Goal: Task Accomplishment & Management: Manage account settings

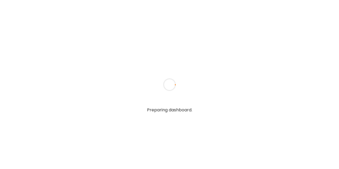
type input "**********"
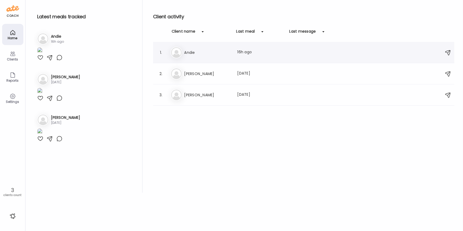
click at [197, 47] on div "An Andie Last meal: 16h ago" at bounding box center [304, 53] width 268 height 12
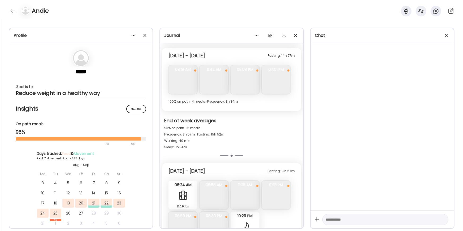
scroll to position [626, 0]
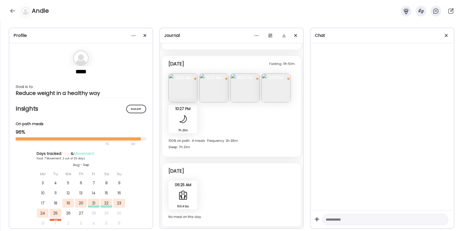
drag, startPoint x: 147, startPoint y: 38, endPoint x: 144, endPoint y: 38, distance: 2.7
click at [147, 38] on div at bounding box center [145, 35] width 11 height 11
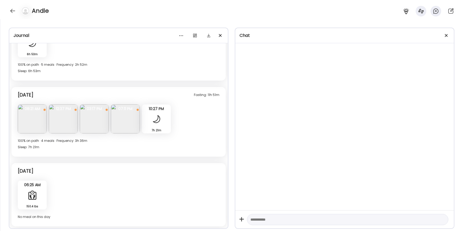
drag, startPoint x: 446, startPoint y: 36, endPoint x: 435, endPoint y: 34, distance: 10.7
click at [339, 36] on div at bounding box center [446, 35] width 11 height 11
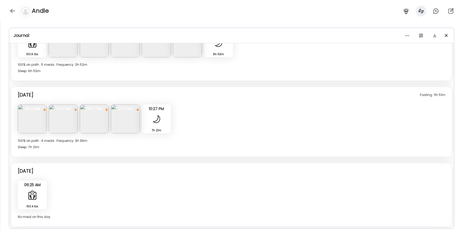
scroll to position [470, 0]
click at [248, 117] on div "Fasting: 11h 51m [DATE] Note not added Questions not answered 08:21 AM Note not…" at bounding box center [231, 123] width 440 height 70
click at [288, 34] on div "Journal" at bounding box center [232, 35] width 436 height 6
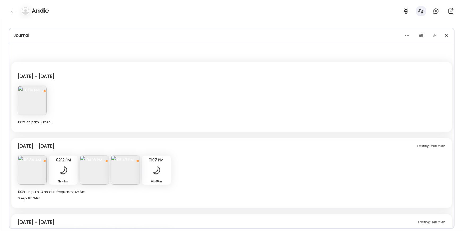
scroll to position [0, 0]
click at [156, 85] on div "[DATE] - [DATE] Note not added Questions not answered 01:14 PM [DATE] - [DATE] …" at bounding box center [231, 97] width 440 height 70
click at [32, 107] on img at bounding box center [32, 100] width 29 height 29
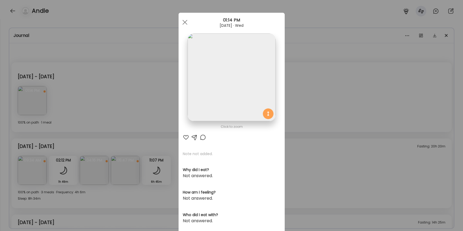
click at [310, 67] on div "Ate Coach Dashboard Wahoo! It’s official Take a moment to set up your Coach Pro…" at bounding box center [231, 115] width 463 height 231
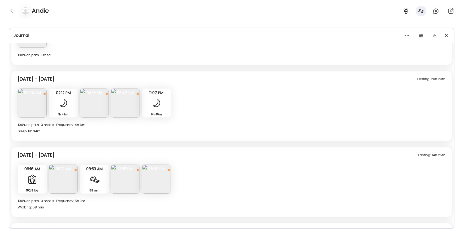
scroll to position [69, 0]
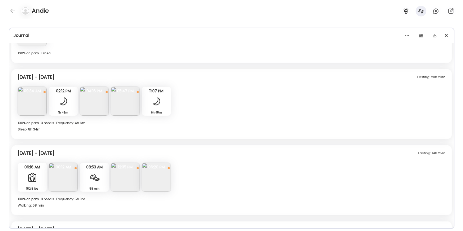
click at [42, 95] on img at bounding box center [32, 101] width 29 height 29
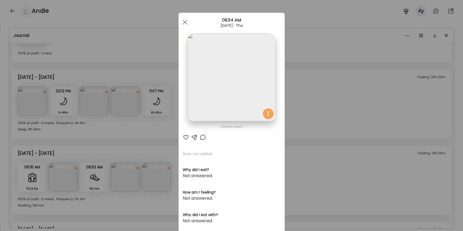
drag, startPoint x: 109, startPoint y: 135, endPoint x: 158, endPoint y: 100, distance: 59.8
click at [109, 135] on div "Ate Coach Dashboard Wahoo! It’s official Take a moment to set up your Coach Pro…" at bounding box center [231, 115] width 463 height 231
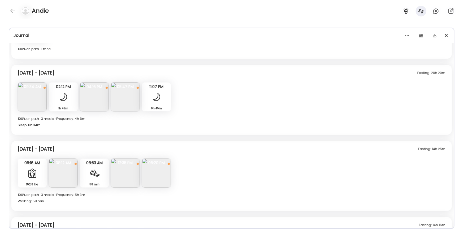
scroll to position [74, 0]
click at [89, 100] on img at bounding box center [94, 96] width 29 height 29
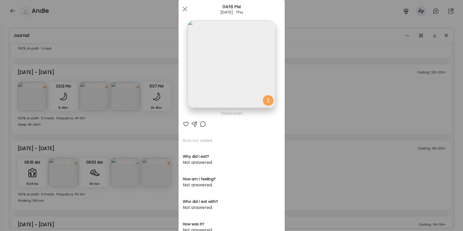
scroll to position [15, 0]
click at [183, 8] on span at bounding box center [184, 7] width 5 height 5
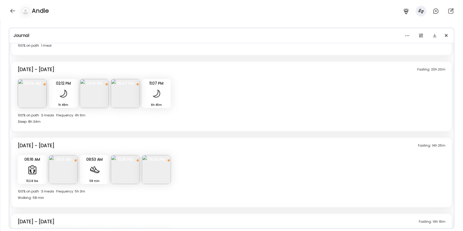
scroll to position [78, 0]
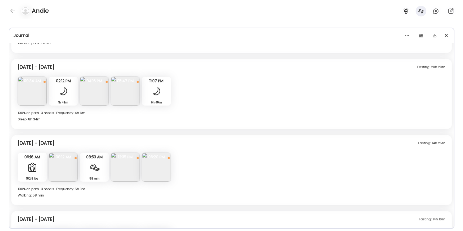
click at [125, 86] on img at bounding box center [125, 91] width 29 height 29
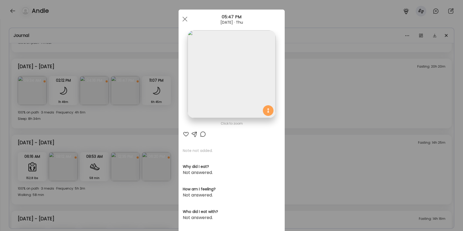
scroll to position [2, 0]
click at [329, 78] on div "Ate Coach Dashboard Wahoo! It’s official Take a moment to set up your Coach Pro…" at bounding box center [231, 115] width 463 height 231
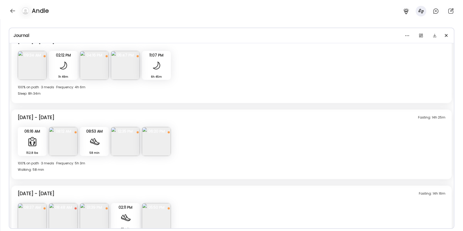
scroll to position [104, 0]
click at [67, 145] on img at bounding box center [63, 142] width 29 height 29
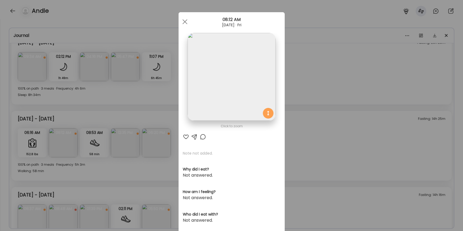
scroll to position [1, 0]
click at [302, 106] on div "Ate Coach Dashboard Wahoo! It’s official Take a moment to set up your Coach Pro…" at bounding box center [231, 115] width 463 height 231
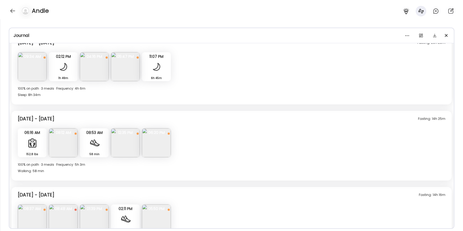
click at [125, 141] on img at bounding box center [125, 142] width 29 height 29
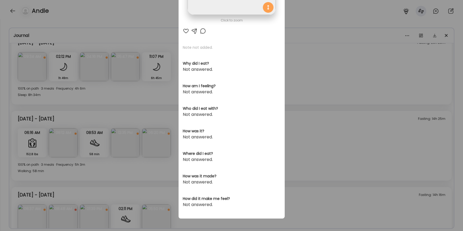
scroll to position [0, 0]
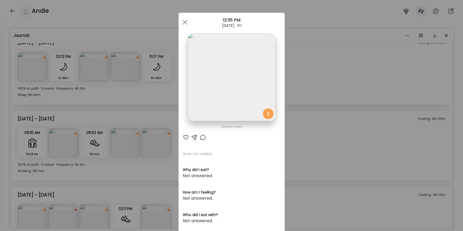
click at [339, 110] on div "Ate Coach Dashboard Wahoo! It’s official Take a moment to set up your Coach Pro…" at bounding box center [231, 115] width 463 height 231
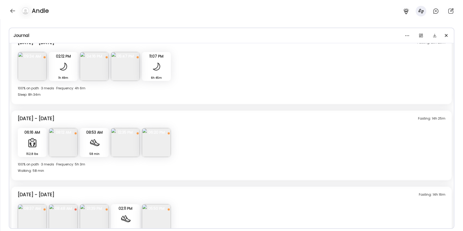
click at [165, 153] on img at bounding box center [156, 142] width 29 height 29
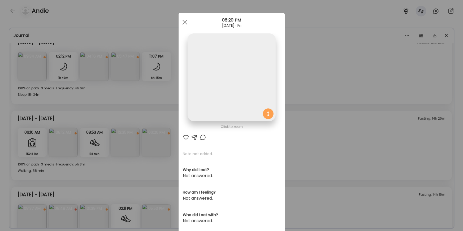
scroll to position [103, 0]
click at [184, 22] on span at bounding box center [184, 22] width 5 height 5
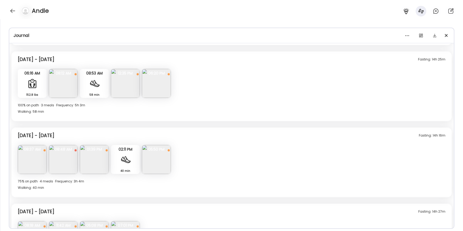
scroll to position [176, 0]
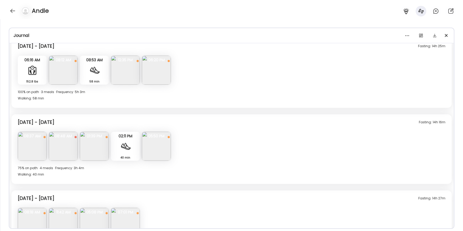
click at [39, 145] on img at bounding box center [32, 146] width 29 height 29
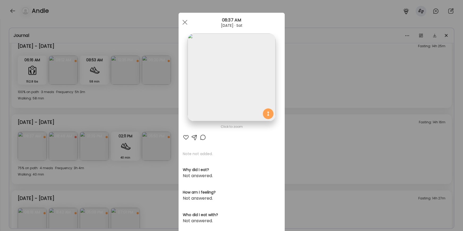
click at [100, 158] on div "Ate Coach Dashboard Wahoo! It’s official Take a moment to set up your Coach Pro…" at bounding box center [231, 115] width 463 height 231
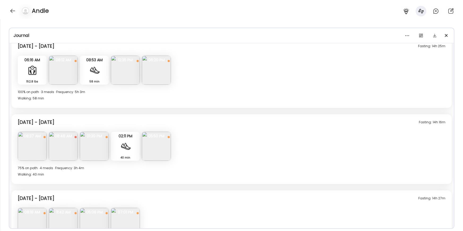
click at [60, 150] on img at bounding box center [63, 146] width 29 height 29
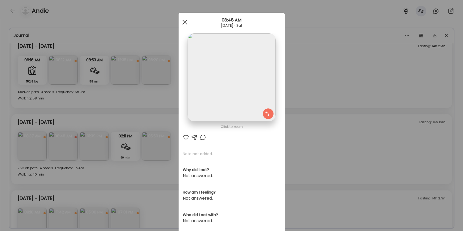
scroll to position [0, 0]
click at [188, 23] on div at bounding box center [184, 22] width 11 height 11
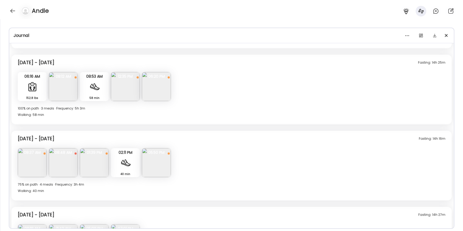
scroll to position [162, 0]
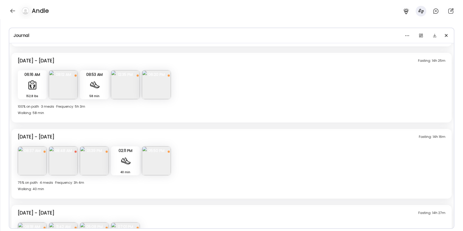
click at [23, 166] on img at bounding box center [32, 160] width 29 height 29
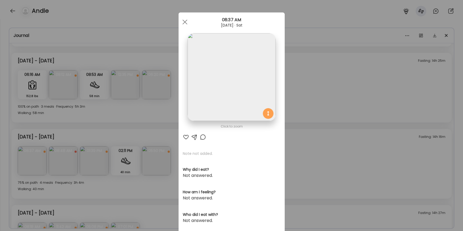
click at [127, 108] on div "Ate Coach Dashboard Wahoo! It’s official Take a moment to set up your Coach Pro…" at bounding box center [231, 115] width 463 height 231
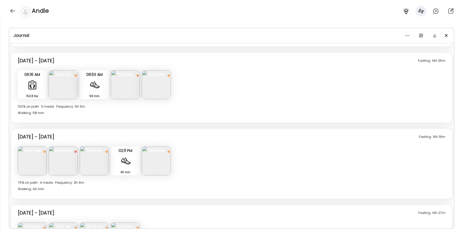
click at [63, 163] on img at bounding box center [63, 160] width 29 height 29
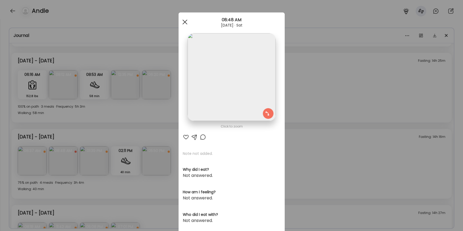
click at [182, 21] on div at bounding box center [184, 22] width 11 height 11
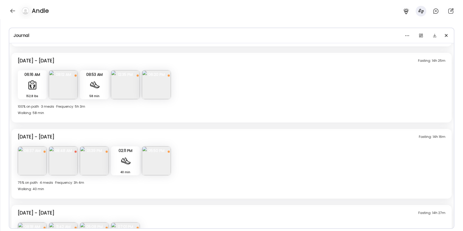
click at [38, 161] on img at bounding box center [32, 160] width 29 height 29
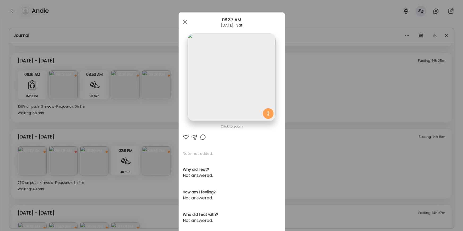
scroll to position [1, 0]
click at [185, 23] on span at bounding box center [184, 21] width 5 height 5
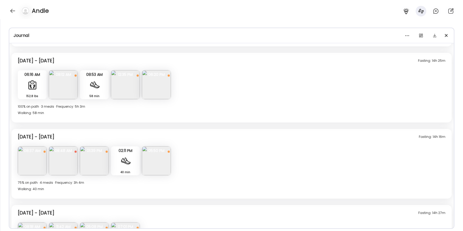
click at [103, 169] on img at bounding box center [94, 160] width 29 height 29
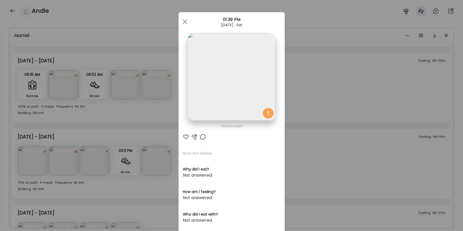
click at [336, 74] on div "Ate Coach Dashboard Wahoo! It’s official Take a moment to set up your Coach Pro…" at bounding box center [231, 115] width 463 height 231
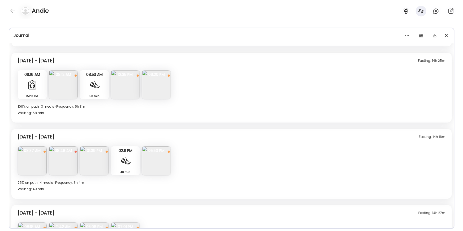
click at [150, 159] on img at bounding box center [156, 160] width 29 height 29
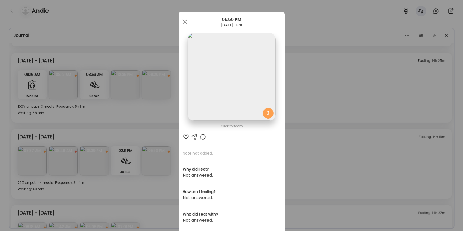
click at [252, 76] on img at bounding box center [231, 77] width 88 height 88
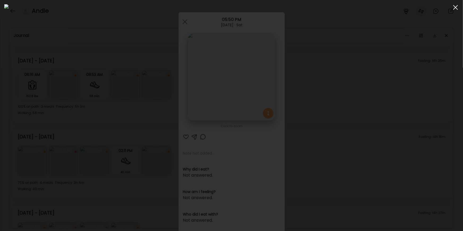
click at [339, 10] on div at bounding box center [455, 7] width 11 height 11
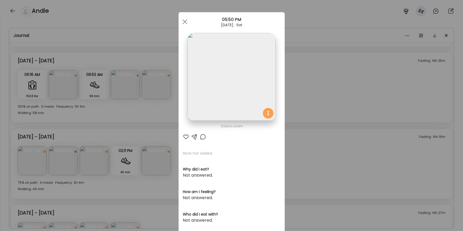
scroll to position [0, 0]
click at [312, 108] on div "Ate Coach Dashboard Wahoo! It’s official Take a moment to set up your Coach Pro…" at bounding box center [231, 115] width 463 height 231
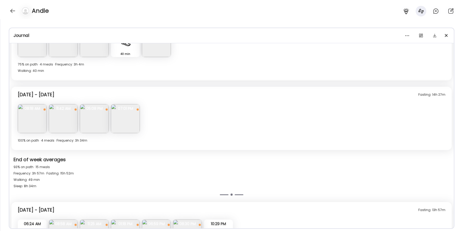
scroll to position [291, 0]
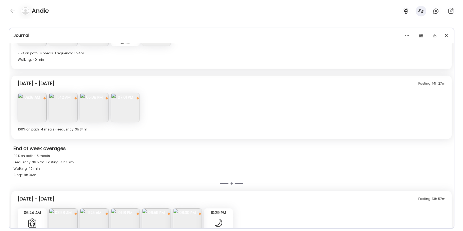
click at [25, 109] on img at bounding box center [32, 107] width 29 height 29
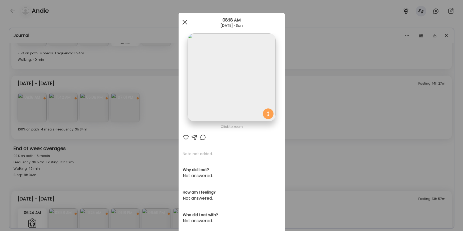
click at [184, 23] on div at bounding box center [184, 22] width 11 height 11
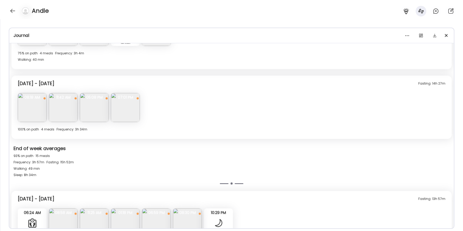
click at [67, 111] on img at bounding box center [63, 107] width 29 height 29
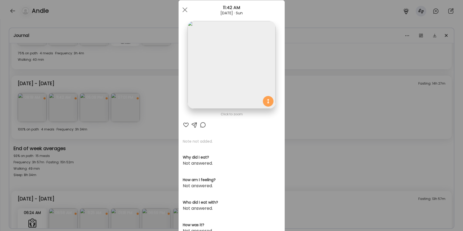
scroll to position [12, 0]
click at [188, 13] on div at bounding box center [184, 10] width 11 height 11
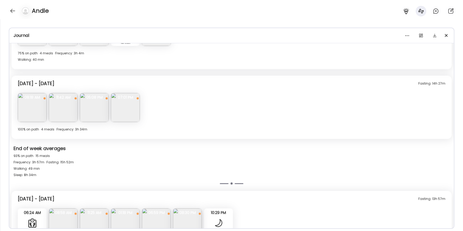
click at [96, 113] on img at bounding box center [94, 107] width 29 height 29
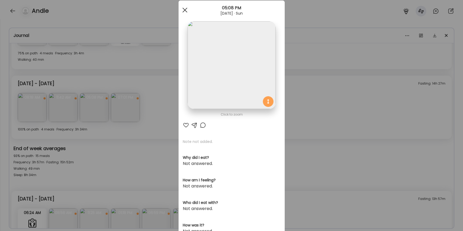
click at [186, 10] on div at bounding box center [184, 10] width 11 height 11
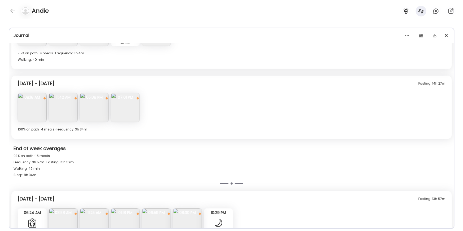
click at [119, 109] on img at bounding box center [125, 107] width 29 height 29
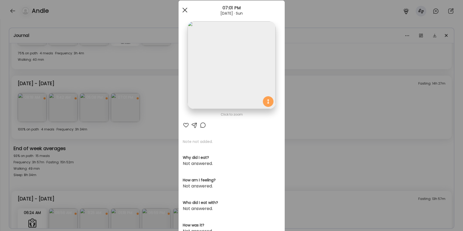
click at [183, 11] on span at bounding box center [184, 10] width 5 height 5
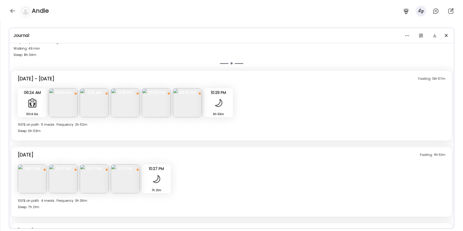
scroll to position [414, 0]
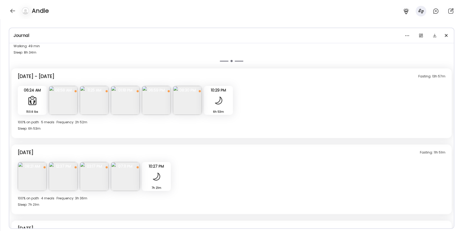
click at [57, 106] on img at bounding box center [63, 100] width 29 height 29
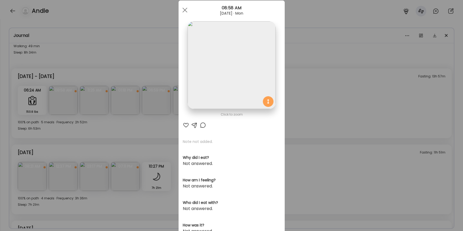
scroll to position [11, 0]
click at [245, 102] on img at bounding box center [231, 66] width 88 height 88
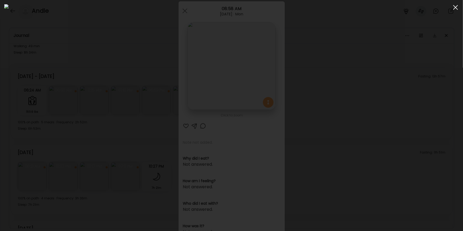
click at [339, 6] on span at bounding box center [455, 7] width 5 height 5
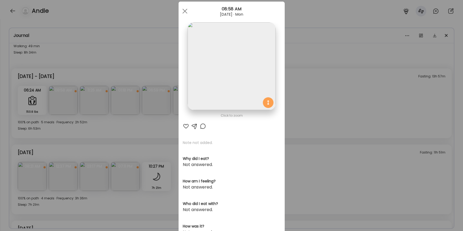
click at [301, 76] on div "Ate Coach Dashboard Wahoo! It’s official Take a moment to set up your Coach Pro…" at bounding box center [231, 115] width 463 height 231
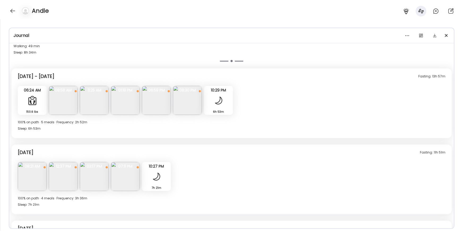
click at [68, 169] on img at bounding box center [63, 176] width 29 height 29
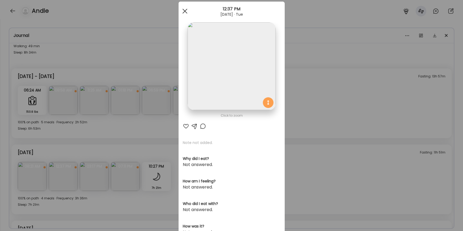
click at [183, 11] on span at bounding box center [184, 11] width 5 height 5
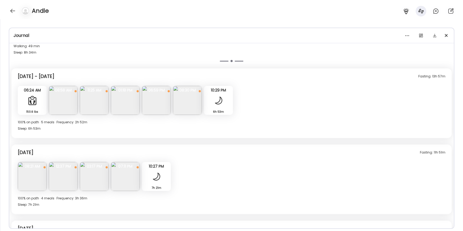
click at [91, 100] on img at bounding box center [94, 100] width 29 height 29
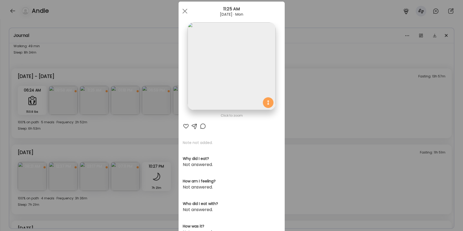
scroll to position [11, 0]
click at [185, 11] on div at bounding box center [184, 11] width 11 height 11
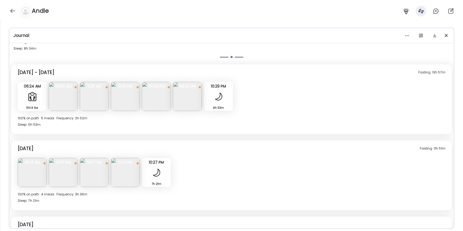
click at [126, 106] on img at bounding box center [125, 96] width 29 height 29
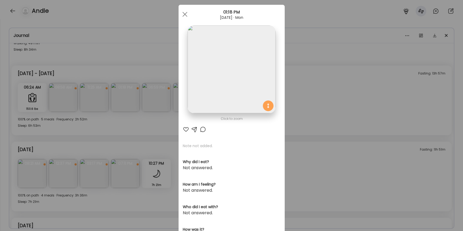
scroll to position [8, 0]
click at [267, 80] on img at bounding box center [231, 70] width 88 height 88
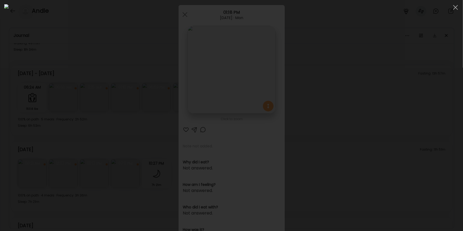
click at [339, 14] on div at bounding box center [231, 115] width 454 height 222
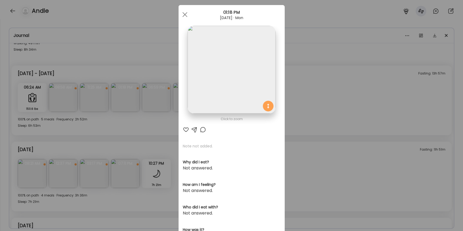
click at [339, 84] on div "Ate Coach Dashboard Wahoo! It’s official Take a moment to set up your Coach Pro…" at bounding box center [231, 115] width 463 height 231
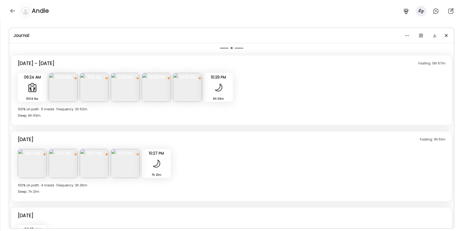
scroll to position [427, 0]
click at [163, 96] on img at bounding box center [156, 86] width 29 height 29
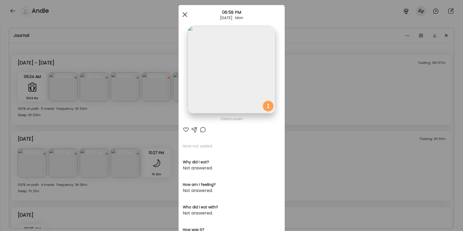
click at [186, 17] on div at bounding box center [184, 14] width 11 height 11
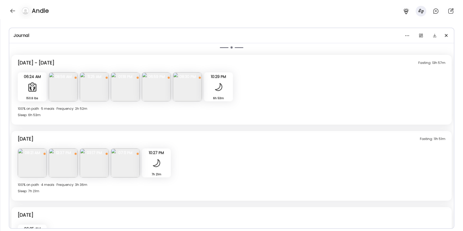
click at [150, 98] on img at bounding box center [156, 86] width 29 height 29
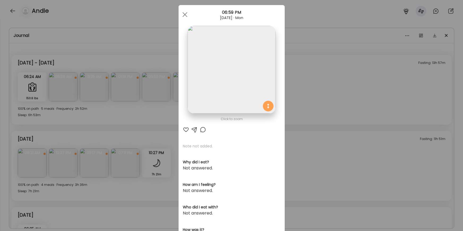
click at [184, 14] on span at bounding box center [184, 14] width 5 height 5
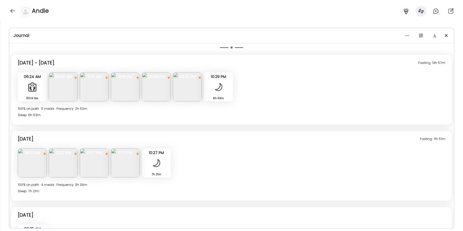
click at [185, 94] on img at bounding box center [187, 86] width 29 height 29
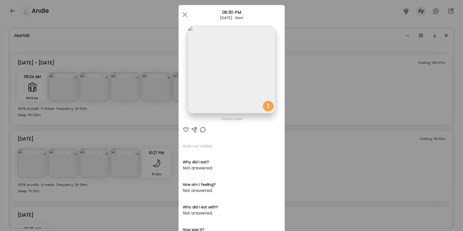
click at [267, 108] on div at bounding box center [231, 70] width 88 height 88
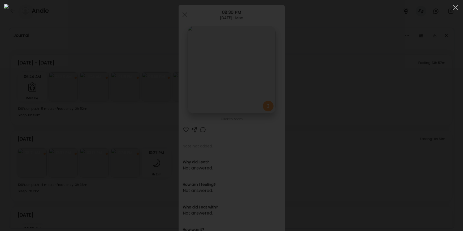
click at [339, 79] on div at bounding box center [231, 115] width 454 height 222
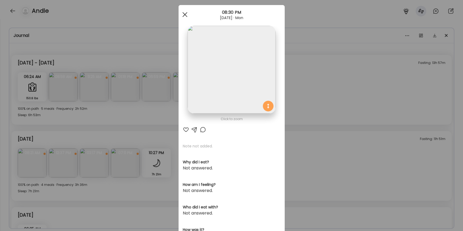
drag, startPoint x: 187, startPoint y: 17, endPoint x: 186, endPoint y: 32, distance: 14.9
click at [187, 17] on div at bounding box center [184, 14] width 11 height 11
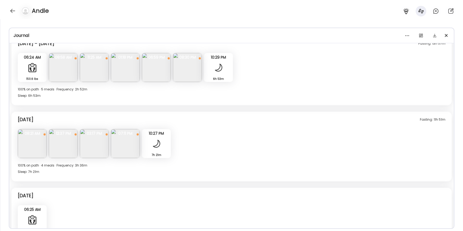
scroll to position [452, 0]
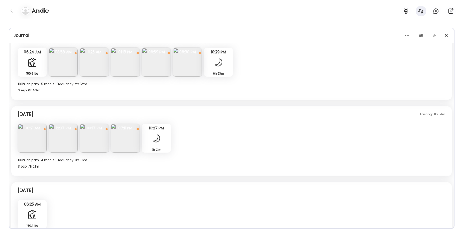
click at [35, 138] on img at bounding box center [32, 138] width 29 height 29
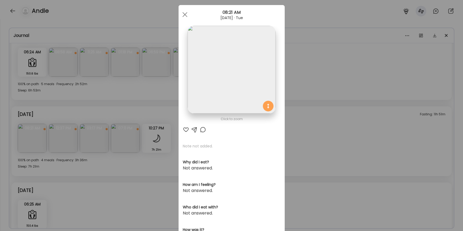
click at [267, 107] on div at bounding box center [231, 70] width 88 height 88
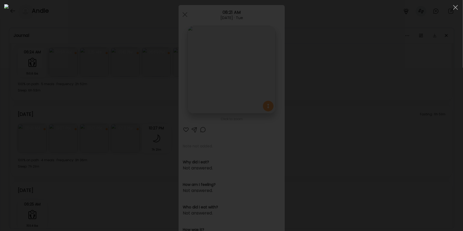
click at [339, 110] on div at bounding box center [231, 115] width 454 height 222
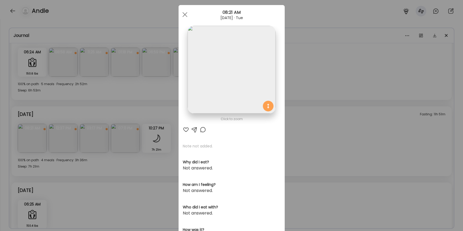
click at [339, 110] on div "Ate Coach Dashboard Wahoo! It’s official Take a moment to set up your Coach Pro…" at bounding box center [231, 115] width 463 height 231
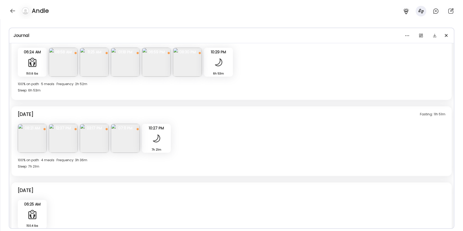
click at [63, 147] on img at bounding box center [63, 138] width 29 height 29
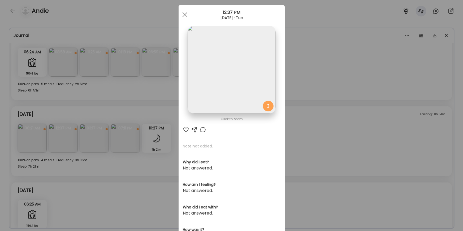
click at [250, 55] on img at bounding box center [231, 70] width 88 height 88
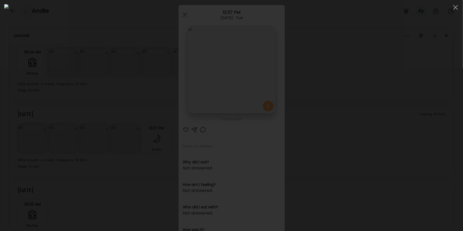
click at [339, 169] on div at bounding box center [231, 115] width 454 height 222
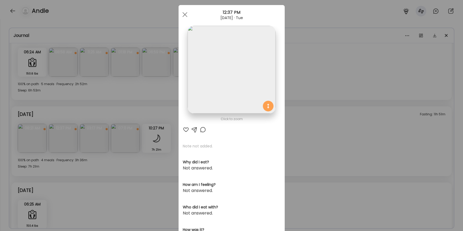
click at [231, 68] on img at bounding box center [231, 70] width 88 height 88
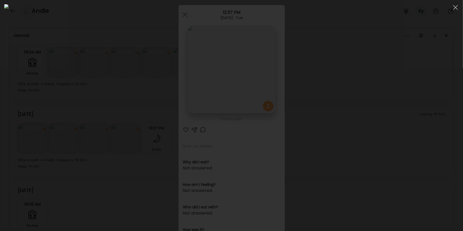
click at [339, 104] on div at bounding box center [231, 115] width 454 height 222
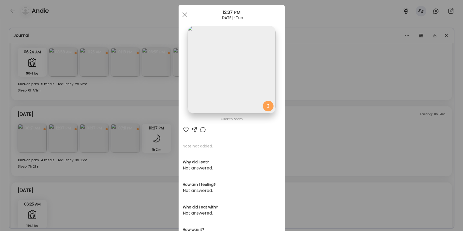
click at [335, 113] on div "Ate Coach Dashboard Wahoo! It’s official Take a moment to set up your Coach Pro…" at bounding box center [231, 115] width 463 height 231
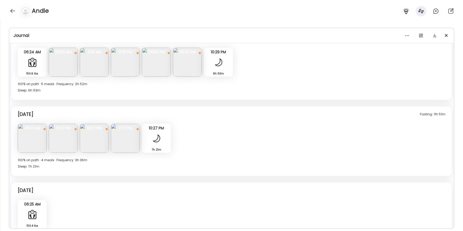
scroll to position [453, 0]
click at [125, 144] on img at bounding box center [125, 137] width 29 height 29
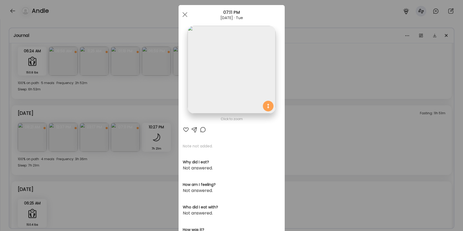
click at [132, 161] on div "Ate Coach Dashboard Wahoo! It’s official Take a moment to set up your Coach Pro…" at bounding box center [231, 115] width 463 height 231
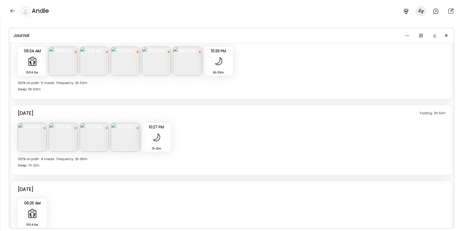
scroll to position [7, 0]
click at [105, 137] on img at bounding box center [94, 137] width 29 height 29
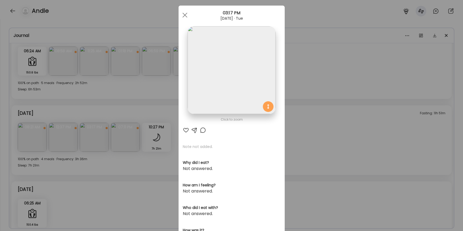
click at [139, 161] on div "Ate Coach Dashboard Wahoo! It’s official Take a moment to set up your Coach Pro…" at bounding box center [231, 115] width 463 height 231
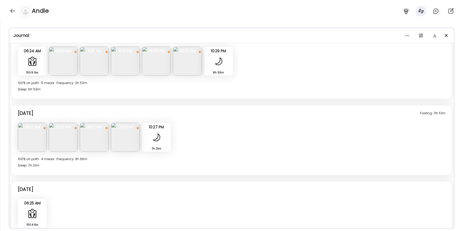
click at [59, 60] on img at bounding box center [63, 61] width 29 height 29
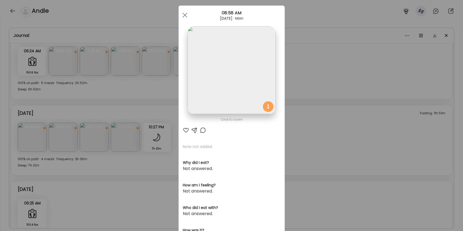
click at [163, 96] on div "Ate Coach Dashboard Wahoo! It’s official Take a moment to set up your Coach Pro…" at bounding box center [231, 115] width 463 height 231
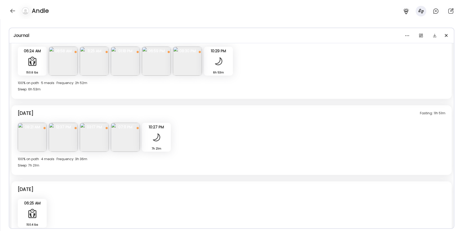
click at [88, 139] on img at bounding box center [94, 137] width 29 height 29
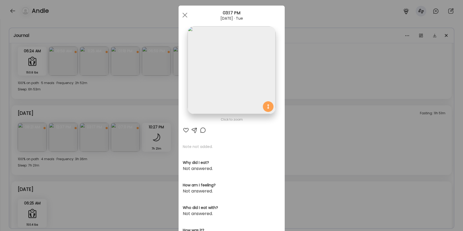
click at [302, 124] on div "Ate Coach Dashboard Wahoo! It’s official Take a moment to set up your Coach Pro…" at bounding box center [231, 115] width 463 height 231
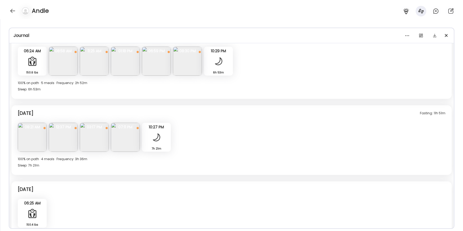
scroll to position [471, 0]
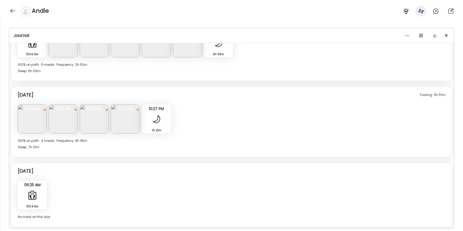
click at [132, 129] on img at bounding box center [125, 118] width 29 height 29
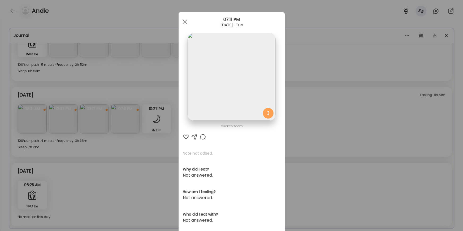
scroll to position [0, 0]
